Goal: Check status: Check status

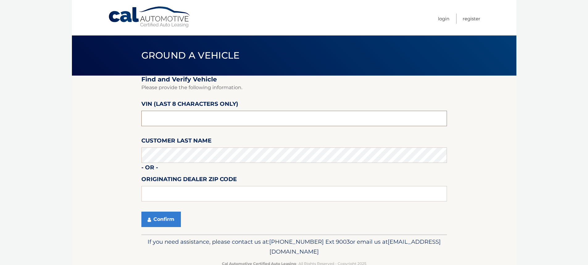
click at [171, 120] on input "text" at bounding box center [294, 118] width 306 height 15
type input "NH474068"
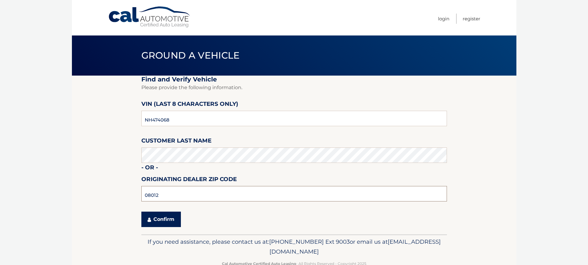
type input "08012"
click at [162, 218] on button "Confirm" at bounding box center [161, 219] width 40 height 15
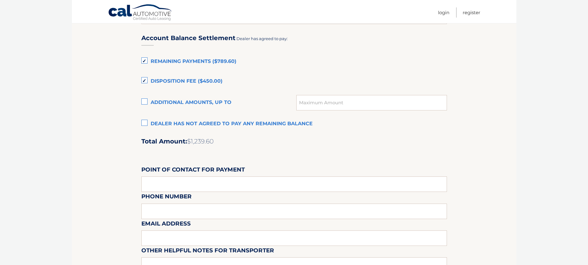
scroll to position [432, 0]
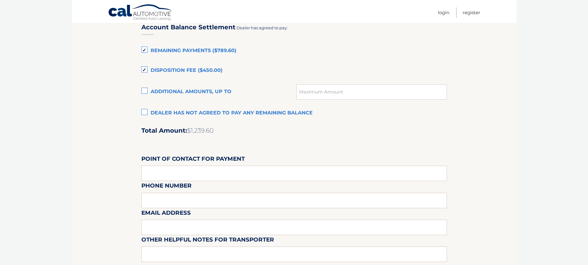
click at [121, 11] on link "Cal Automotive" at bounding box center [140, 13] width 65 height 18
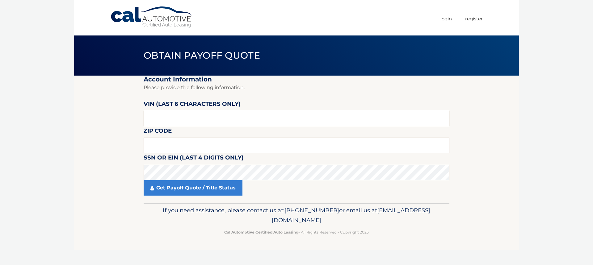
click at [194, 115] on input "text" at bounding box center [297, 118] width 306 height 15
type input "474068"
click at [190, 145] on input "text" at bounding box center [297, 145] width 306 height 15
type input "08080"
click at [211, 186] on link "Get Payoff Quote / Title Status" at bounding box center [193, 187] width 99 height 15
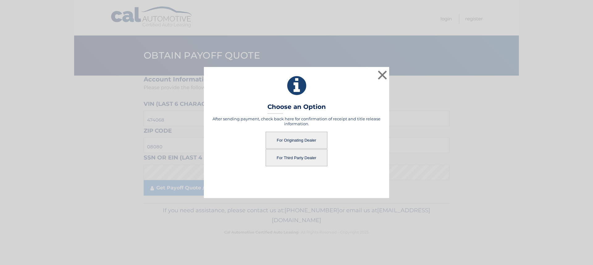
click at [296, 141] on button "For Originating Dealer" at bounding box center [297, 140] width 62 height 17
click at [296, 140] on button "For Originating Dealer" at bounding box center [297, 140] width 62 height 17
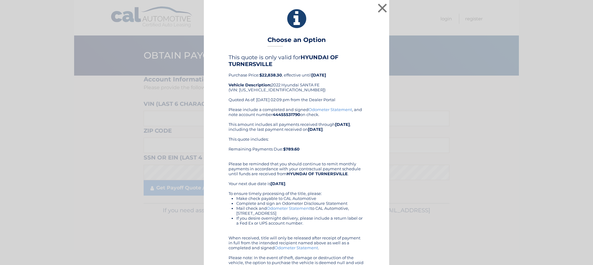
drag, startPoint x: 404, startPoint y: 97, endPoint x: 295, endPoint y: 121, distance: 111.4
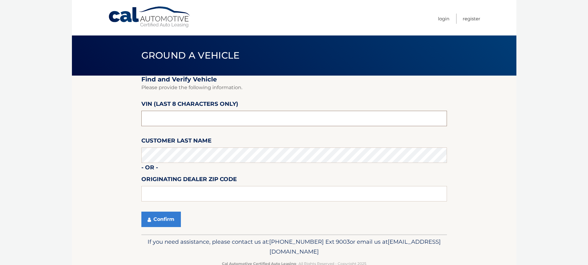
click at [351, 114] on input "text" at bounding box center [294, 118] width 306 height 15
click at [349, 117] on input "text" at bounding box center [294, 118] width 306 height 15
type input "474068**"
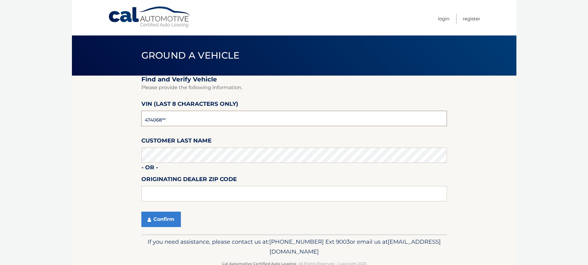
click at [141, 212] on button "Confirm" at bounding box center [161, 219] width 40 height 15
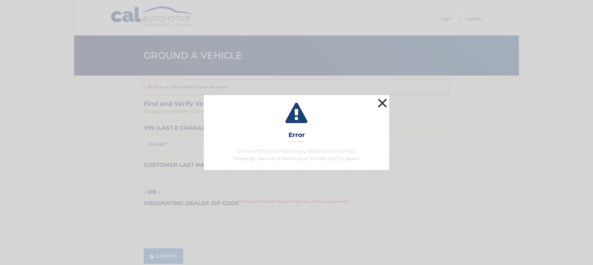
click at [384, 102] on button "×" at bounding box center [382, 103] width 12 height 12
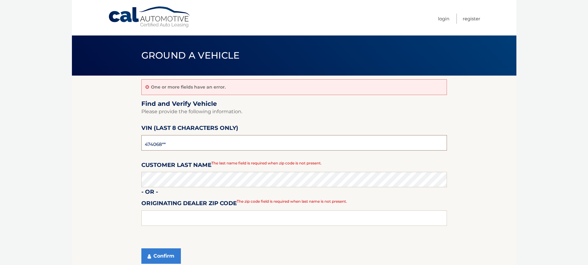
click at [227, 142] on input "474068**" at bounding box center [294, 142] width 306 height 15
type input "b*******"
click at [229, 142] on input "nh474068" at bounding box center [294, 142] width 306 height 15
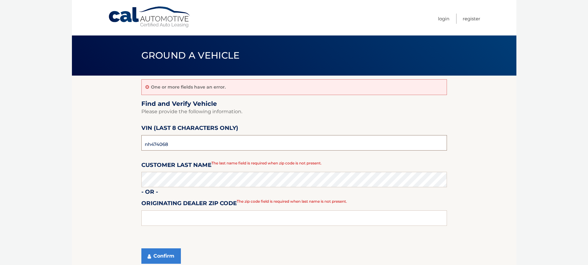
click at [229, 142] on input "nh474068" at bounding box center [294, 142] width 306 height 15
type input "nh474068"
type input "08012"
click at [170, 257] on button "Confirm" at bounding box center [161, 256] width 40 height 15
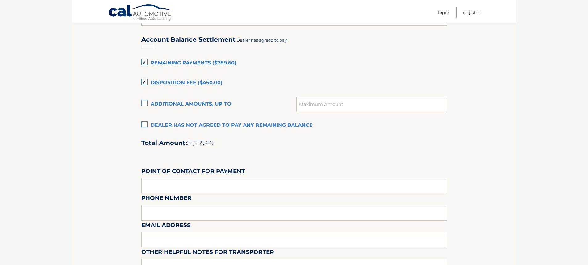
scroll to position [401, 0]
